Goal: Check status

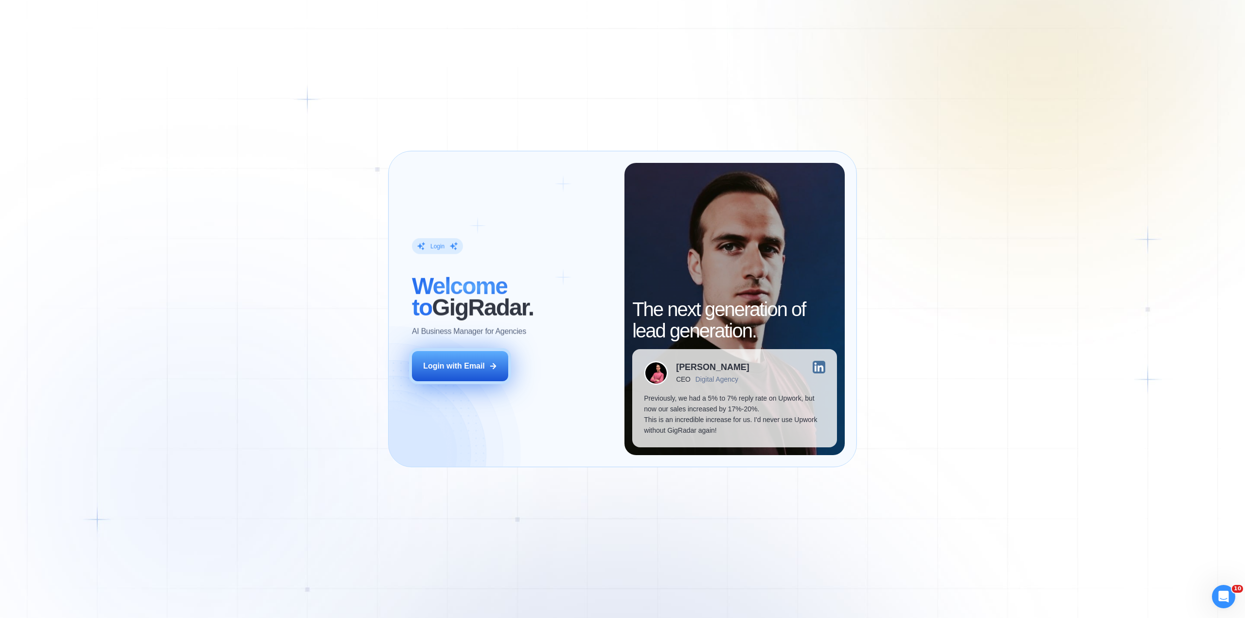
click at [435, 361] on div "Login with Email" at bounding box center [454, 366] width 62 height 11
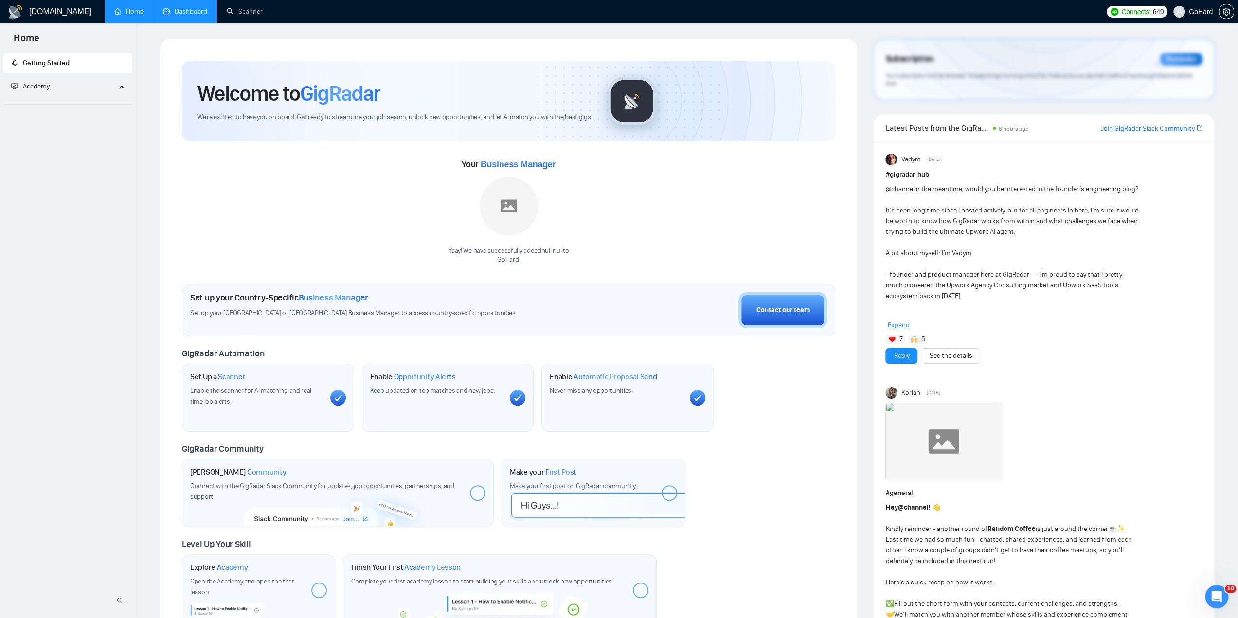
click at [193, 14] on link "Dashboard" at bounding box center [185, 11] width 44 height 8
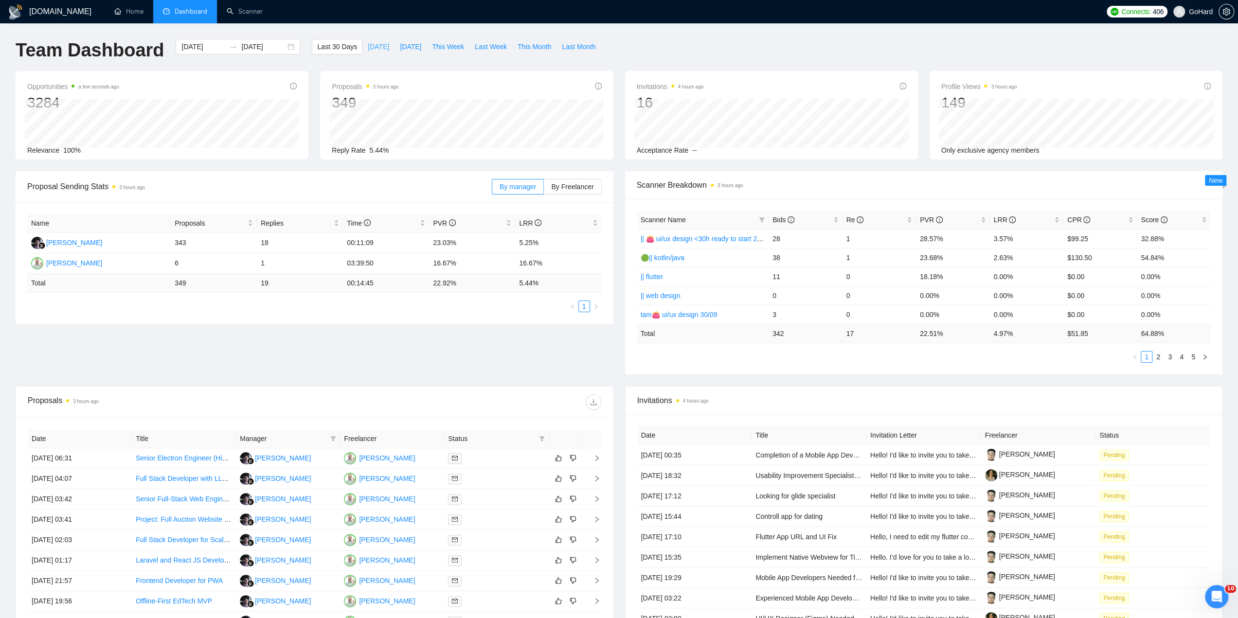
click at [369, 49] on span "[DATE]" at bounding box center [378, 46] width 21 height 11
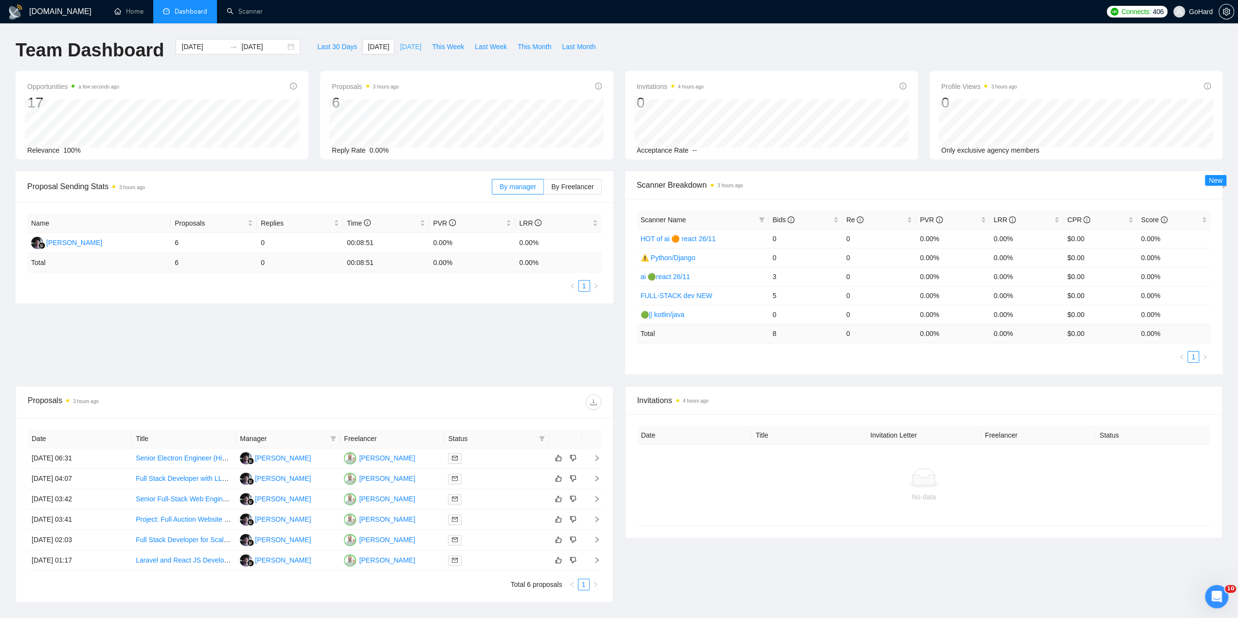
click at [400, 50] on span "[DATE]" at bounding box center [410, 46] width 21 height 11
type input "[DATE]"
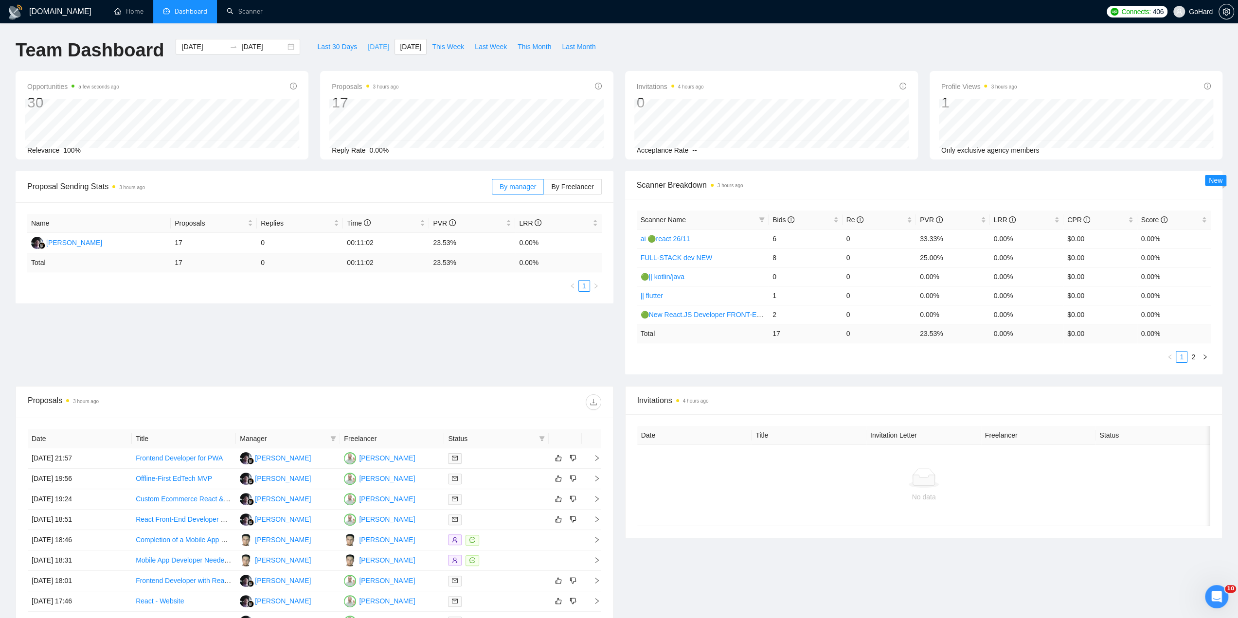
click at [370, 43] on span "[DATE]" at bounding box center [378, 46] width 21 height 11
type input "[DATE]"
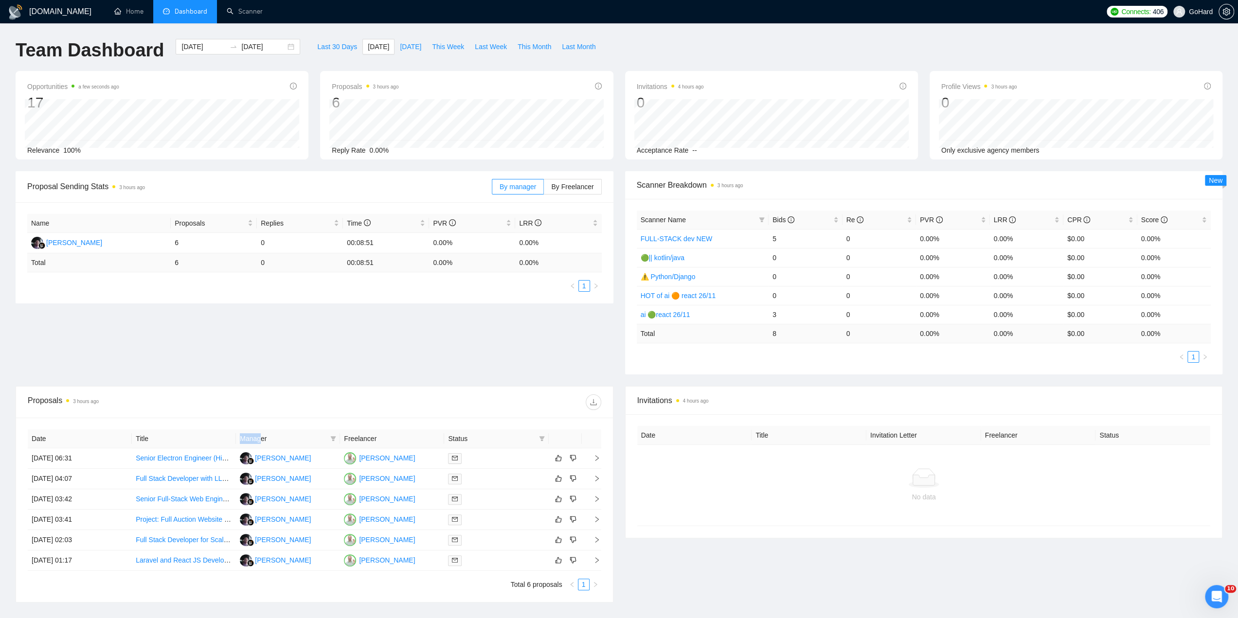
drag, startPoint x: 233, startPoint y: 437, endPoint x: 245, endPoint y: 438, distance: 12.2
click at [258, 438] on tr "Date Title Manager Freelancer Status" at bounding box center [314, 438] width 573 height 19
click at [525, 540] on div at bounding box center [496, 540] width 96 height 11
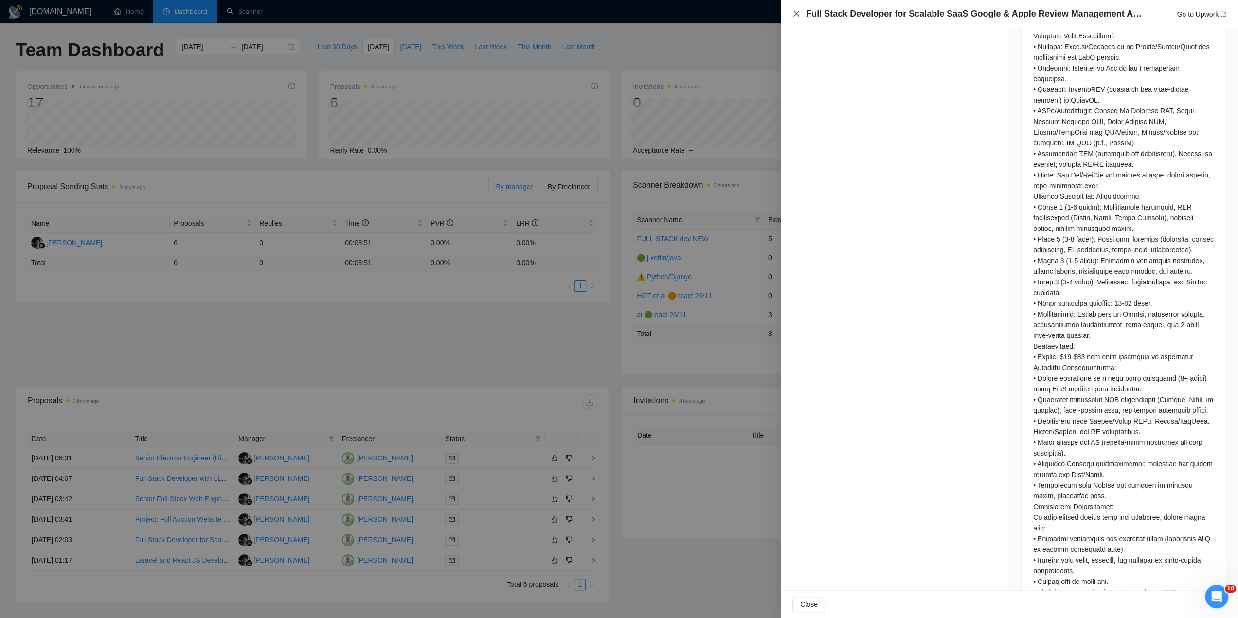
click at [796, 12] on icon "close" at bounding box center [796, 14] width 8 height 8
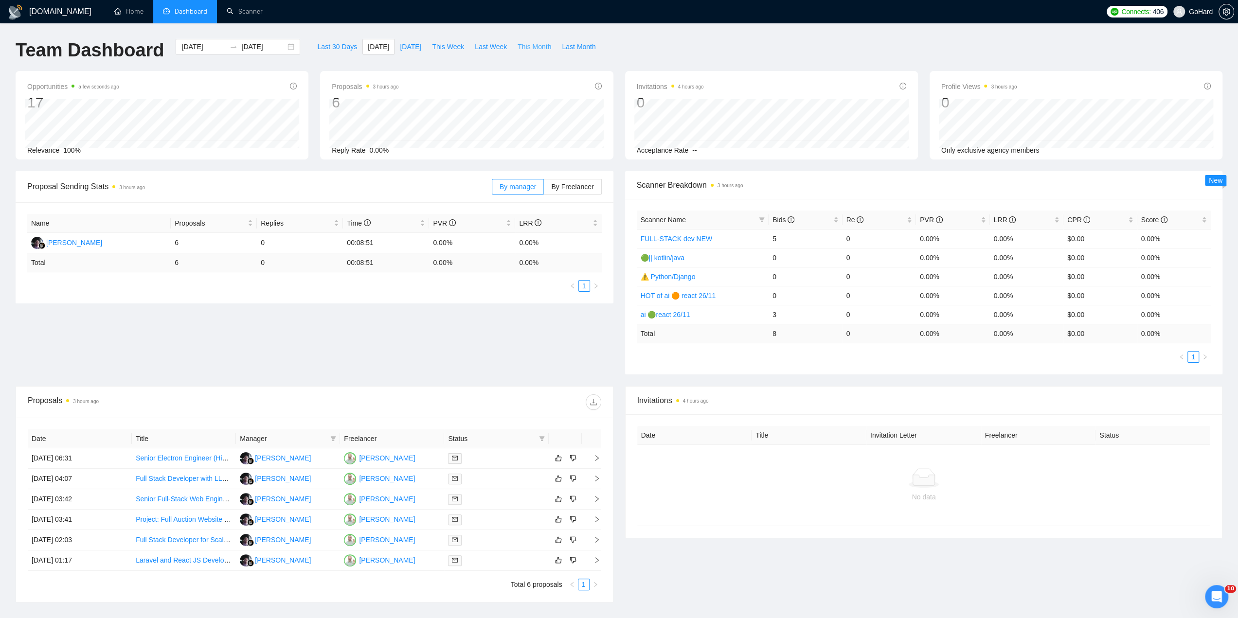
click at [531, 45] on span "This Month" at bounding box center [535, 46] width 34 height 11
type input "[DATE]"
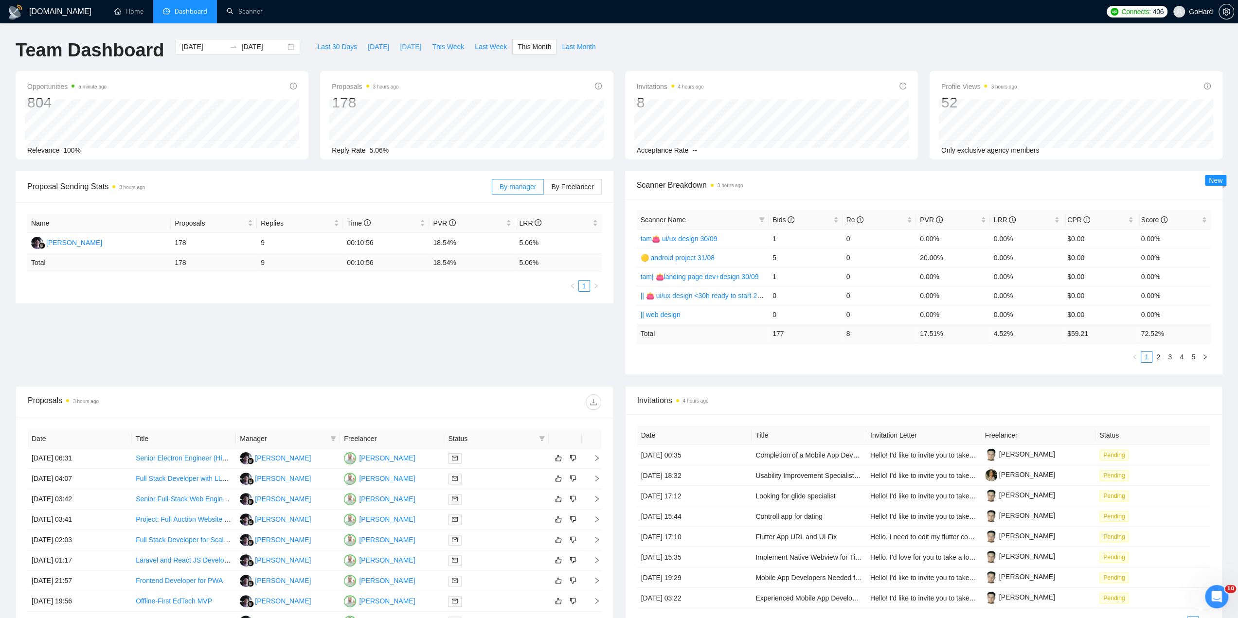
click at [394, 52] on button "[DATE]" at bounding box center [410, 47] width 32 height 16
type input "[DATE]"
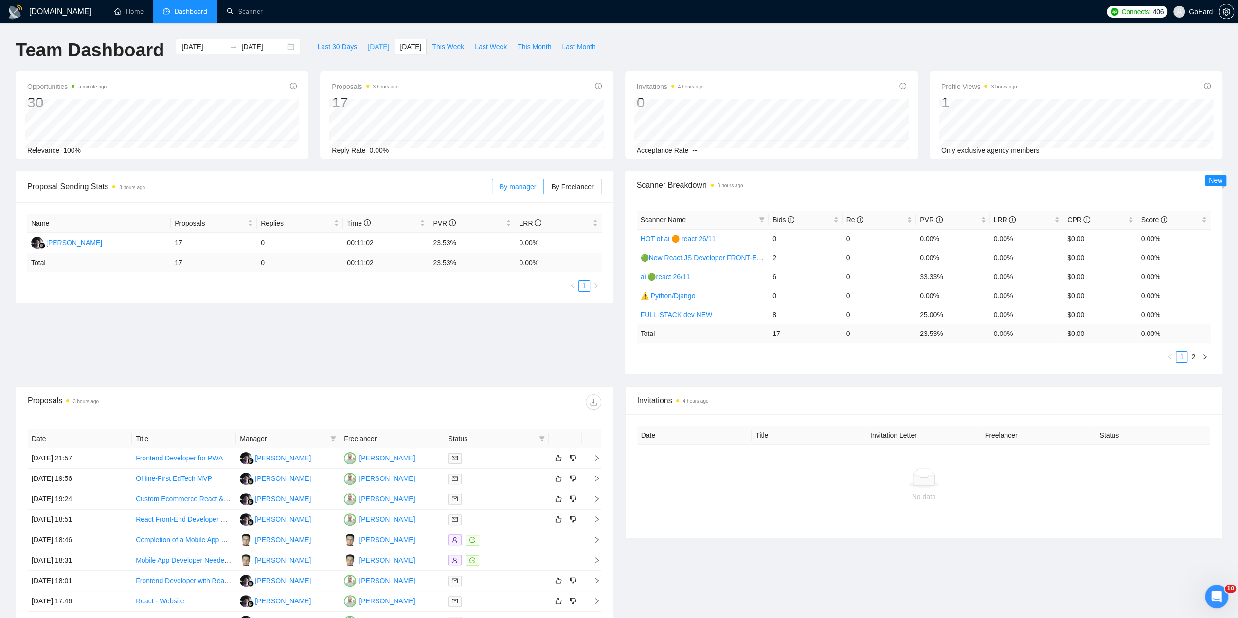
click at [372, 46] on span "[DATE]" at bounding box center [378, 46] width 21 height 11
type input "[DATE]"
